Goal: Information Seeking & Learning: Find specific fact

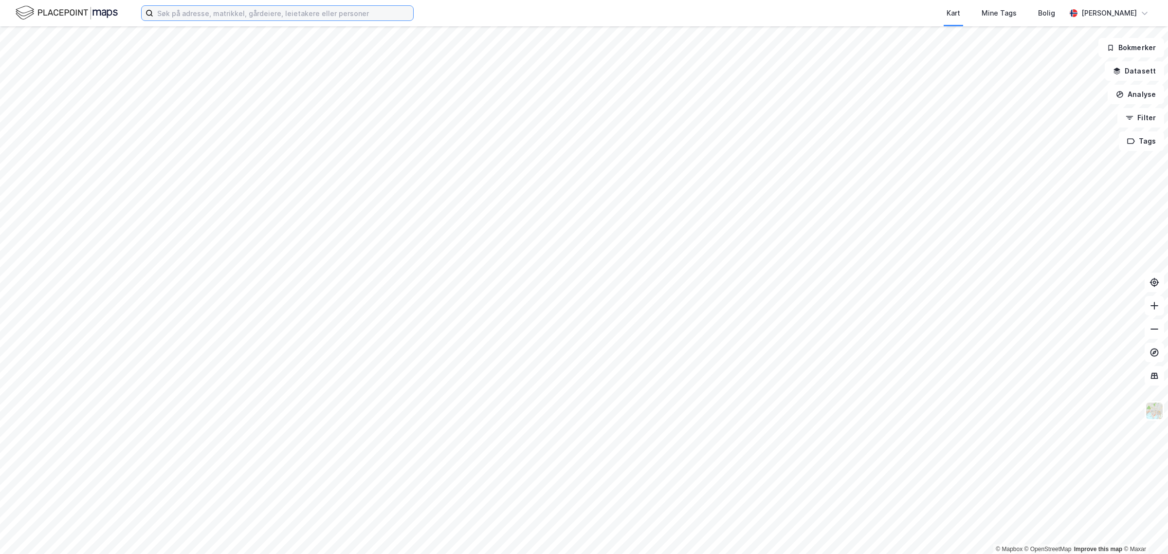
click at [261, 16] on input at bounding box center [283, 13] width 260 height 15
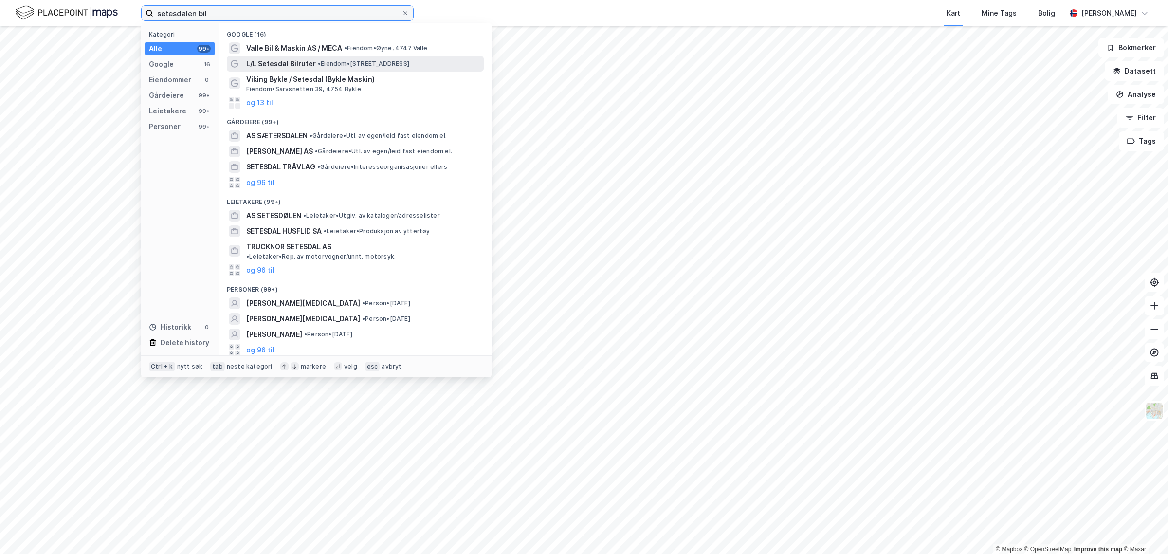
type input "setesdalen bil"
click at [295, 60] on span "L/L Setesdal Bilruter" at bounding box center [281, 64] width 70 height 12
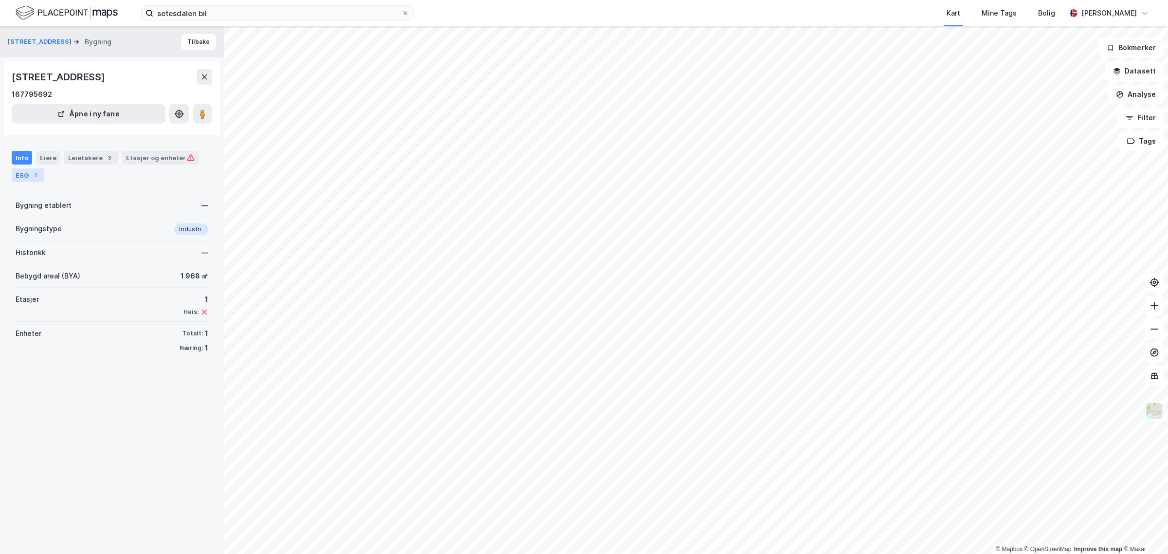
click at [23, 174] on div "ESG 1" at bounding box center [28, 175] width 33 height 14
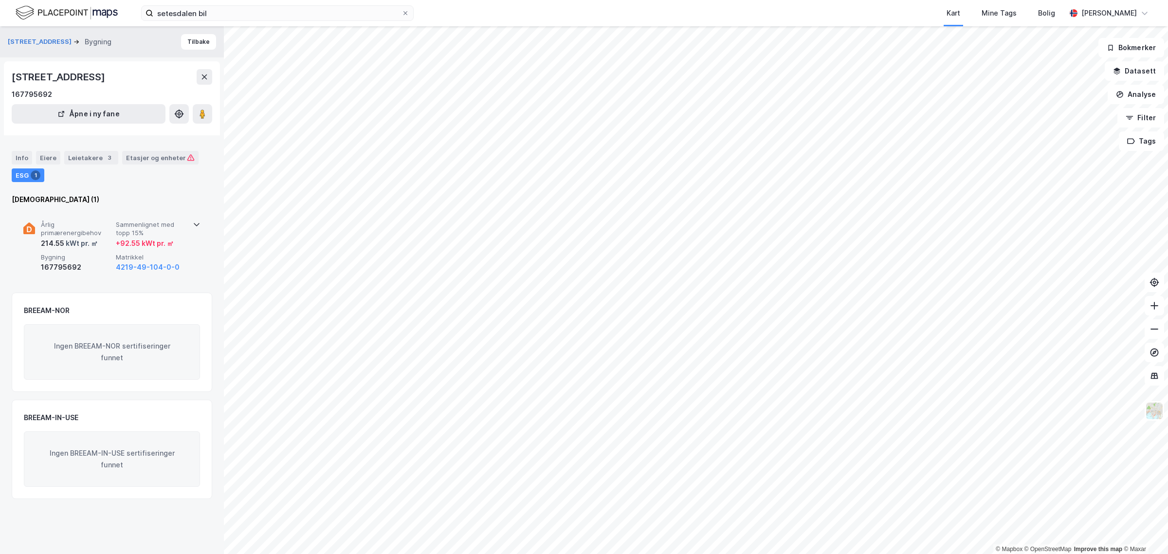
click at [193, 225] on icon at bounding box center [197, 224] width 8 height 8
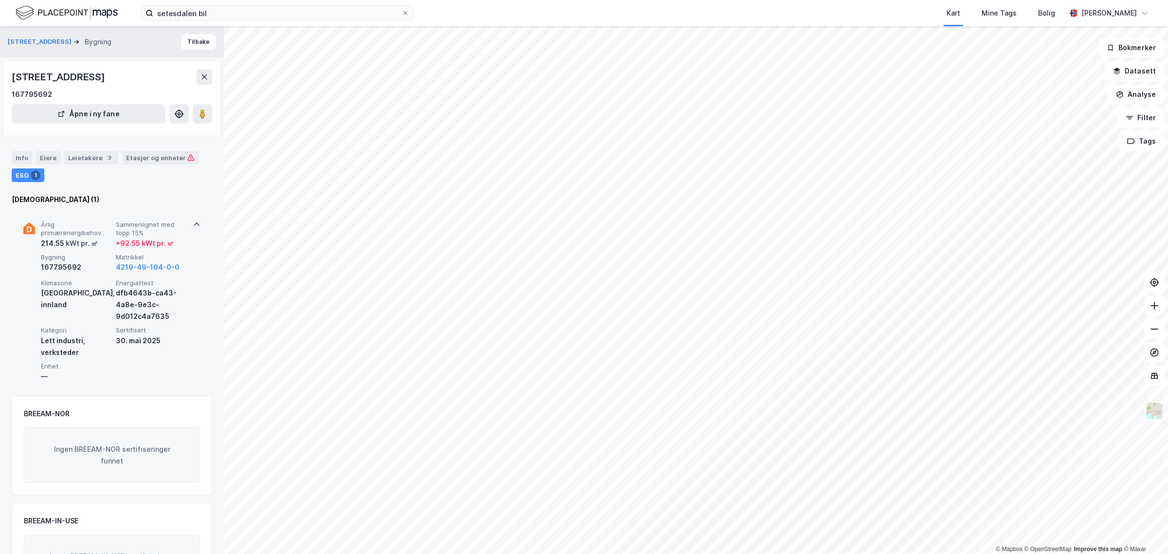
click at [53, 239] on div "214.55 kWt pr. ㎡" at bounding box center [69, 244] width 57 height 12
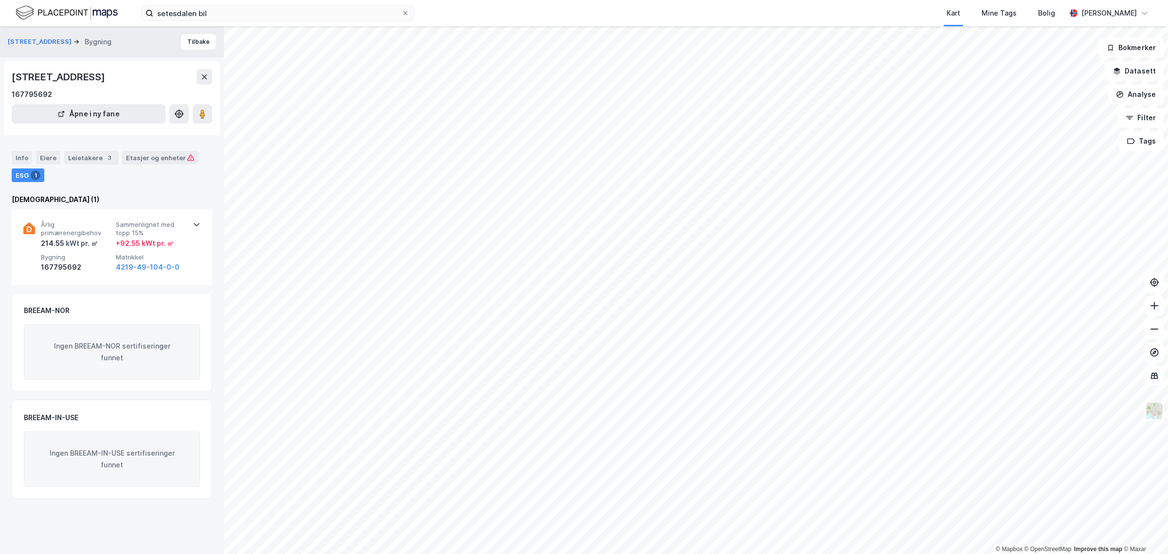
click at [193, 220] on icon at bounding box center [197, 224] width 8 height 8
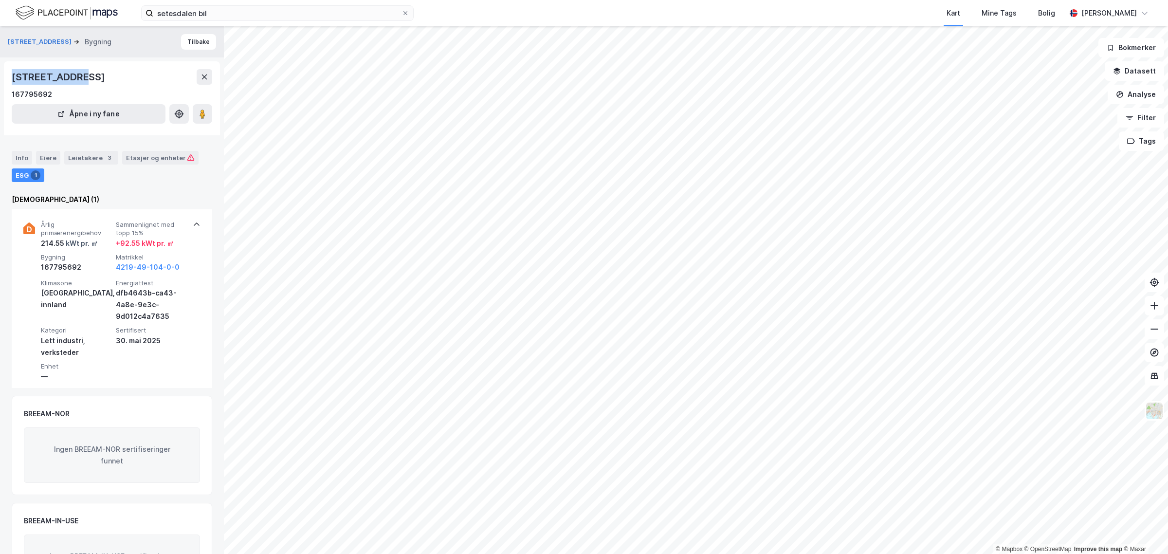
drag, startPoint x: 12, startPoint y: 76, endPoint x: 78, endPoint y: 75, distance: 66.2
click at [78, 75] on div "[STREET_ADDRESS]" at bounding box center [59, 77] width 95 height 16
copy div "[STREET_ADDRESS]"
